Goal: Task Accomplishment & Management: Use online tool/utility

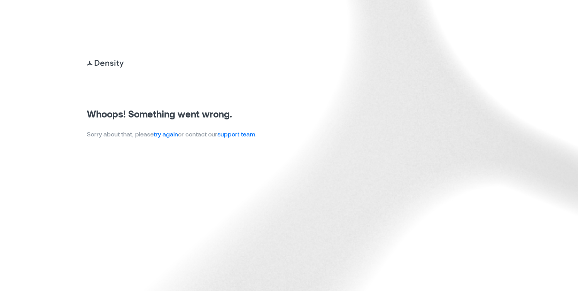
click at [173, 136] on link "try again" at bounding box center [166, 133] width 24 height 7
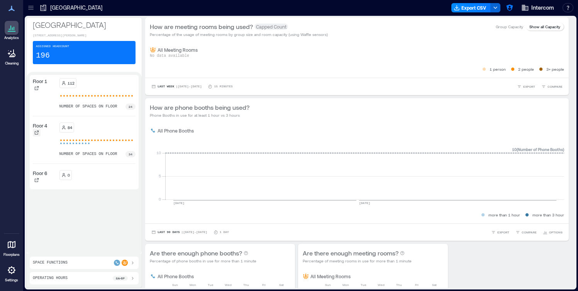
click at [40, 132] on div at bounding box center [37, 133] width 8 height 8
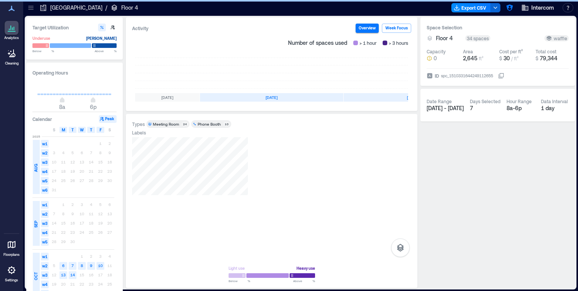
scroll to position [0, 144]
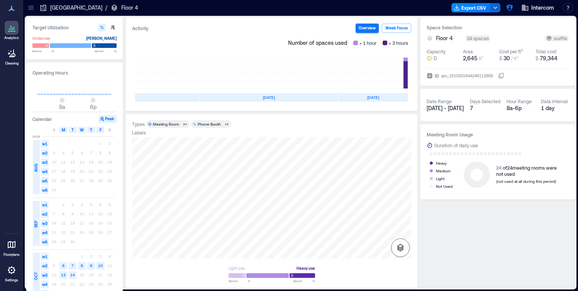
click at [403, 249] on icon "button" at bounding box center [400, 247] width 9 height 9
click at [403, 203] on icon "button" at bounding box center [400, 206] width 9 height 9
click at [273, 194] on div "planned" at bounding box center [271, 197] width 279 height 121
click at [14, 248] on icon at bounding box center [11, 244] width 9 height 9
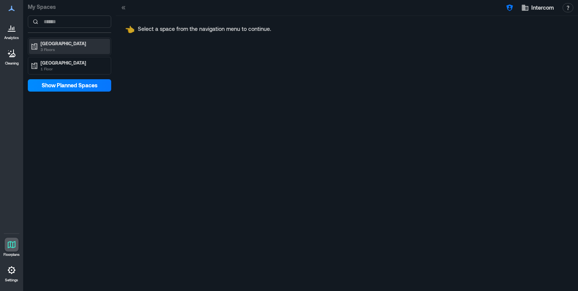
click at [73, 52] on p "3 Floors" at bounding box center [73, 49] width 65 height 6
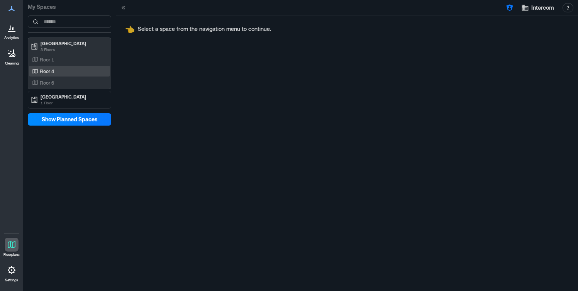
click at [66, 73] on div "Floor 4" at bounding box center [68, 71] width 75 height 8
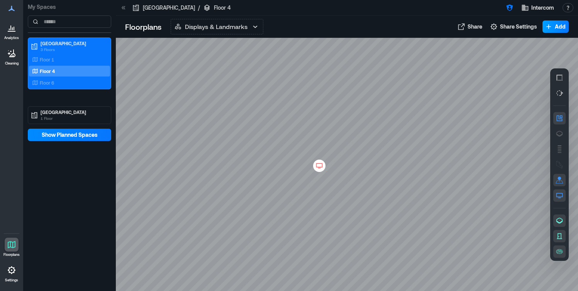
click at [555, 28] on button "Add" at bounding box center [556, 26] width 26 height 12
click at [548, 56] on button "Add a Landmark" at bounding box center [544, 57] width 45 height 12
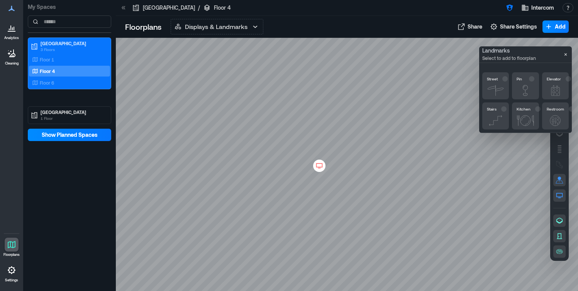
click at [557, 118] on icon "button" at bounding box center [555, 120] width 15 height 11
click at [358, 125] on div at bounding box center [347, 164] width 462 height 253
click at [556, 88] on icon "button" at bounding box center [555, 90] width 8 height 10
click at [226, 170] on div at bounding box center [347, 164] width 462 height 253
click at [316, 164] on icon at bounding box center [319, 166] width 9 height 8
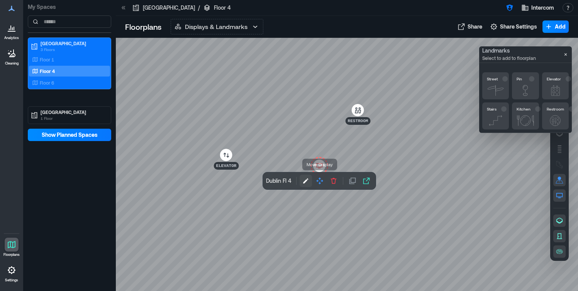
click at [306, 181] on icon "button" at bounding box center [306, 181] width 8 height 8
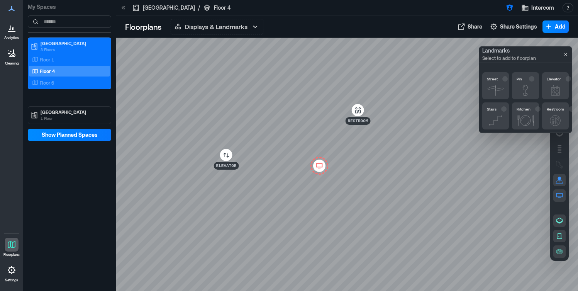
click at [323, 168] on icon at bounding box center [319, 166] width 9 height 8
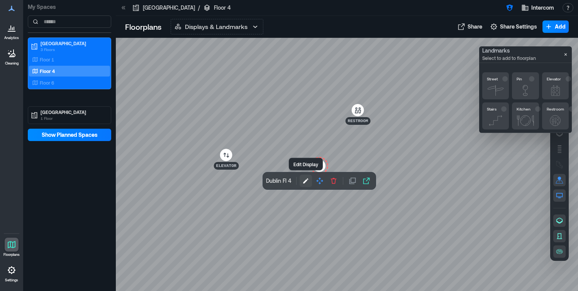
click at [308, 181] on icon "button" at bounding box center [306, 181] width 8 height 8
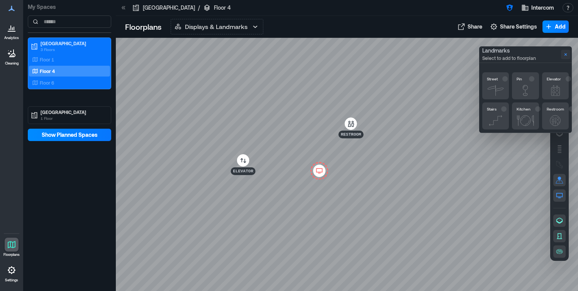
click at [564, 53] on icon "Close" at bounding box center [566, 54] width 6 height 6
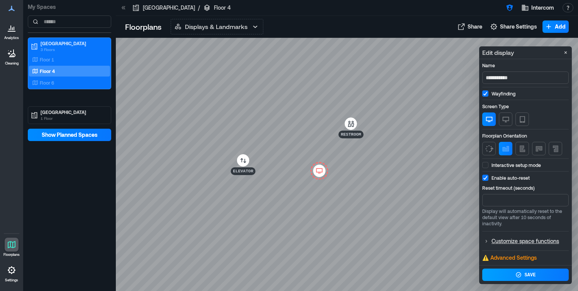
click at [514, 273] on button "Save" at bounding box center [525, 274] width 86 height 12
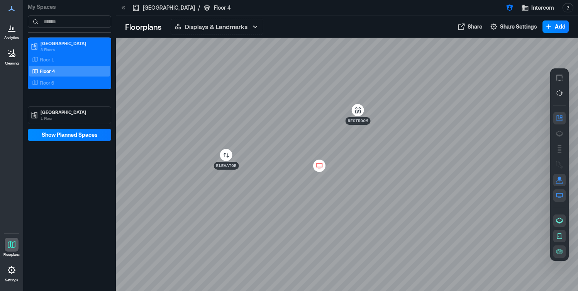
click at [320, 166] on icon at bounding box center [319, 165] width 7 height 4
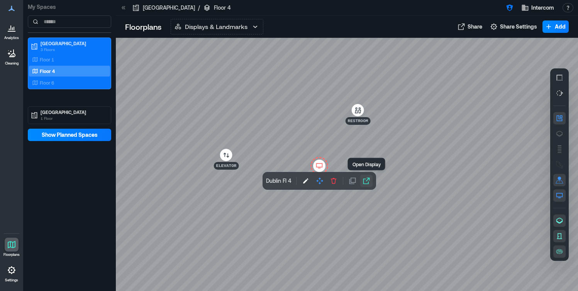
click at [363, 183] on icon "button" at bounding box center [366, 181] width 7 height 7
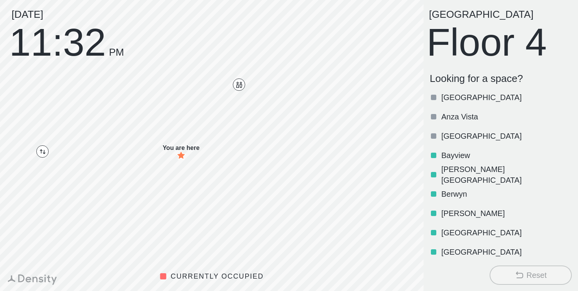
click at [463, 225] on div "[GEOGRAPHIC_DATA]" at bounding box center [499, 232] width 145 height 19
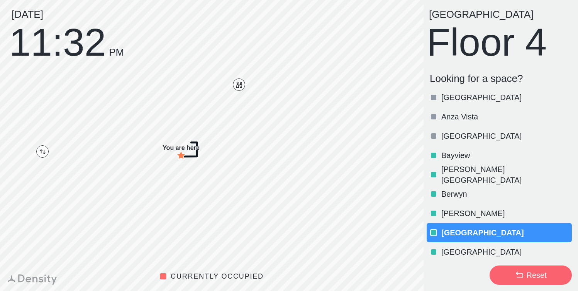
click at [462, 226] on div "[GEOGRAPHIC_DATA]" at bounding box center [499, 232] width 145 height 19
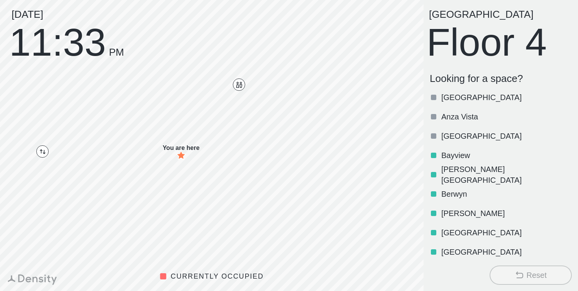
click at [449, 232] on p "[GEOGRAPHIC_DATA]" at bounding box center [505, 232] width 129 height 11
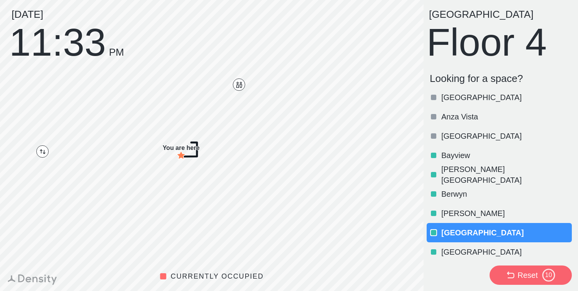
click at [449, 232] on p "[GEOGRAPHIC_DATA]" at bounding box center [505, 232] width 129 height 11
